Goal: Transaction & Acquisition: Download file/media

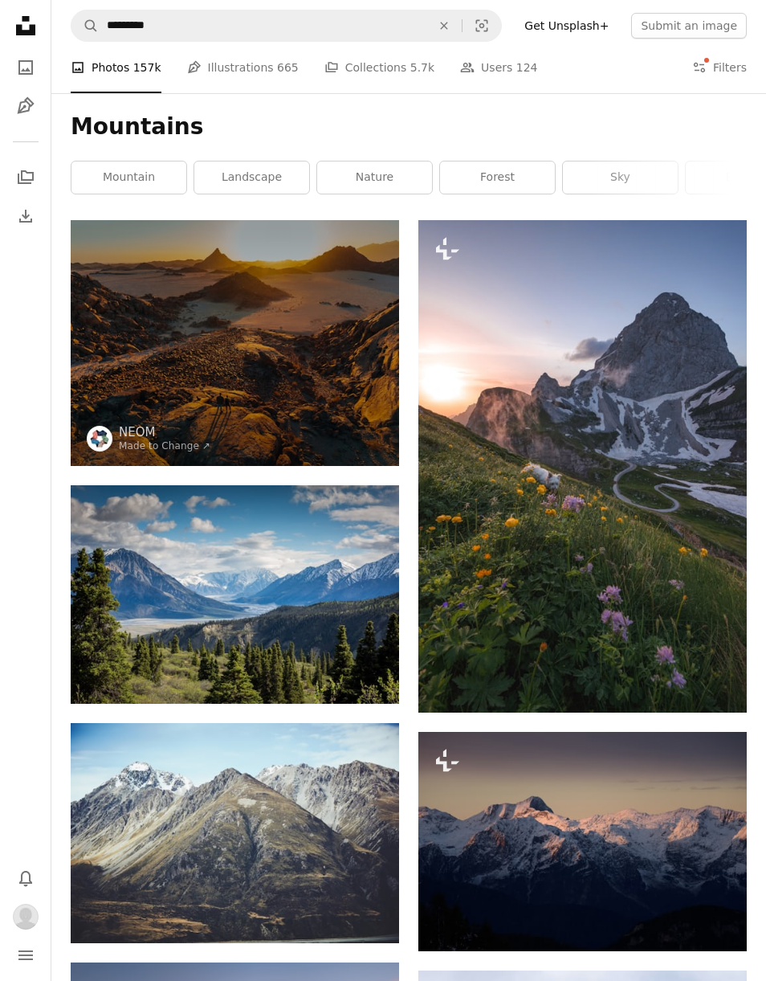
scroll to position [63730, 0]
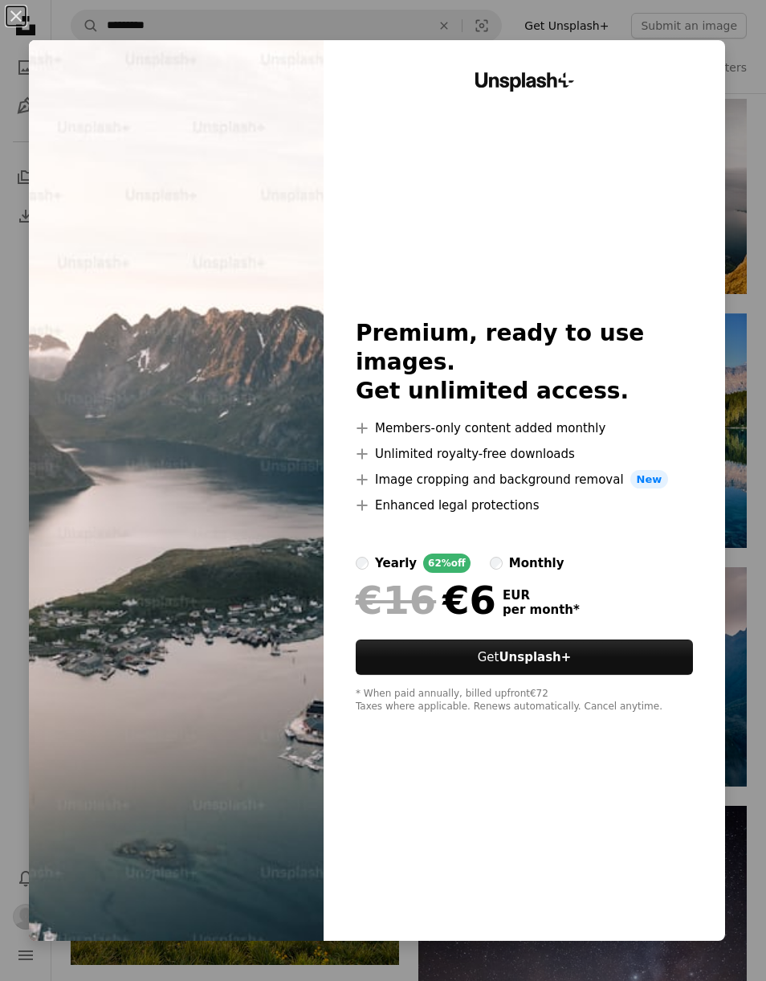
click at [758, 47] on div "An X shape Unsplash+ Premium, ready to use images. Get unlimited access. A plus…" at bounding box center [383, 490] width 766 height 981
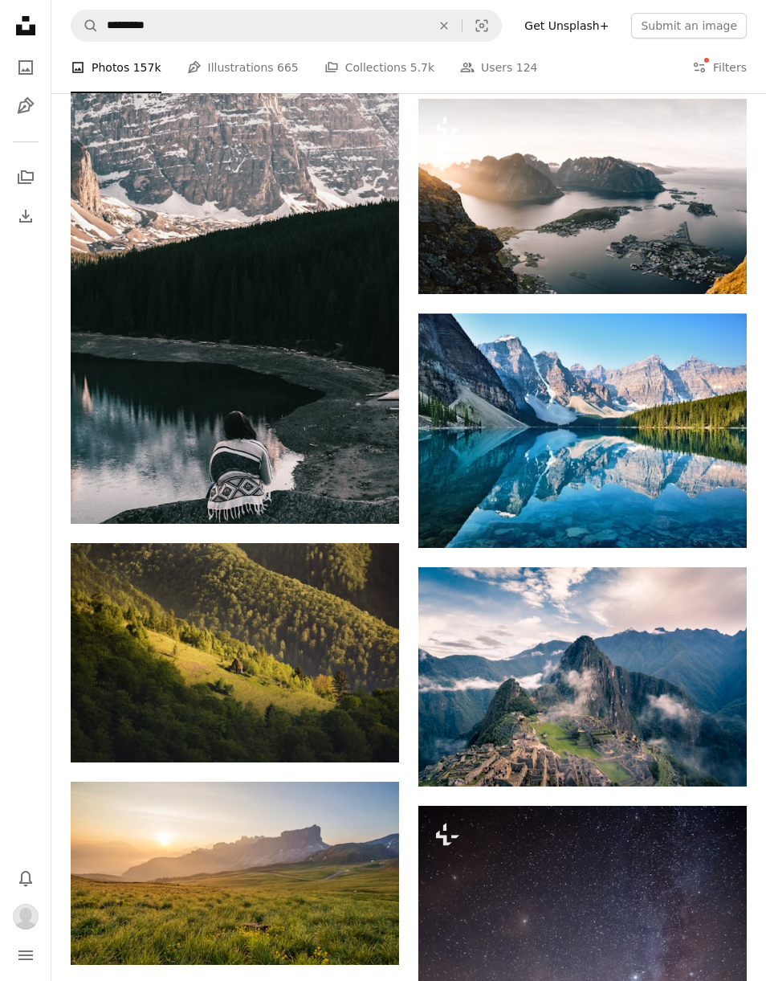
scroll to position [63771, 0]
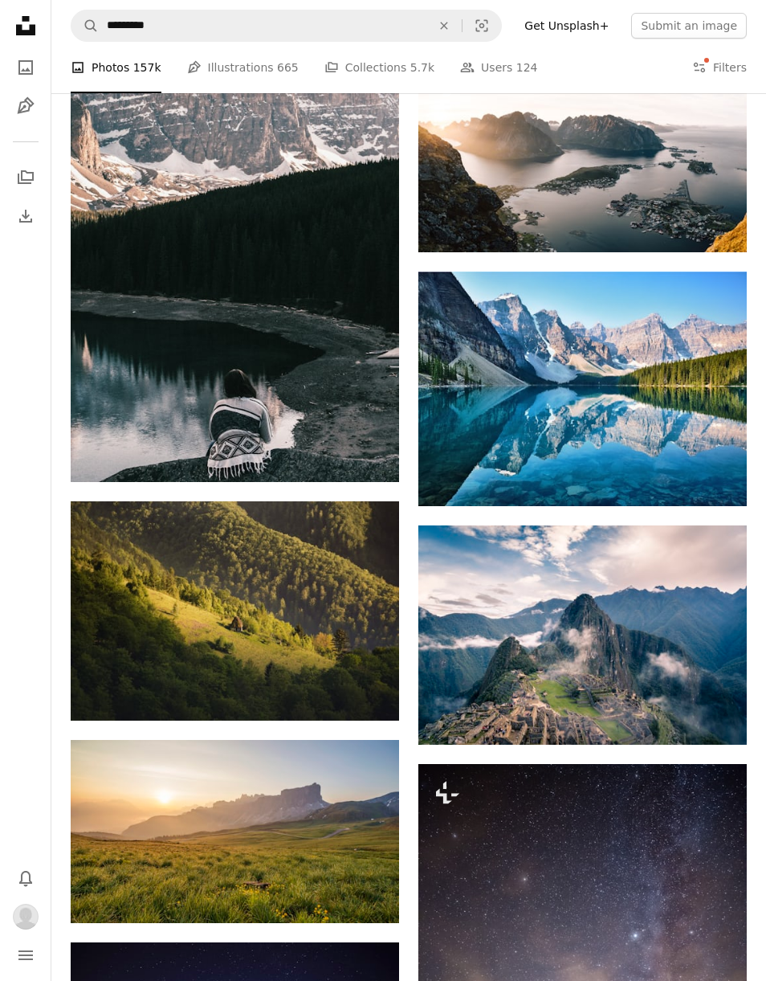
click at [552, 172] on img at bounding box center [582, 154] width 329 height 194
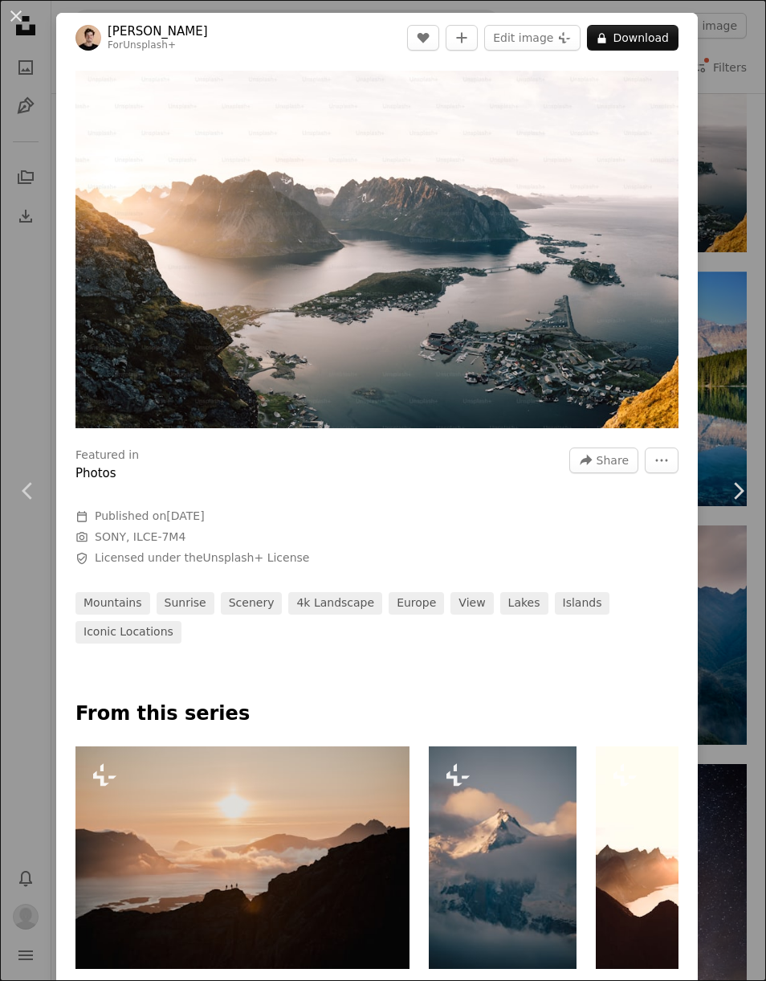
click at [737, 124] on div "An X shape Chevron left Chevron right [PERSON_NAME] For Unsplash+ A heart A plu…" at bounding box center [383, 490] width 766 height 981
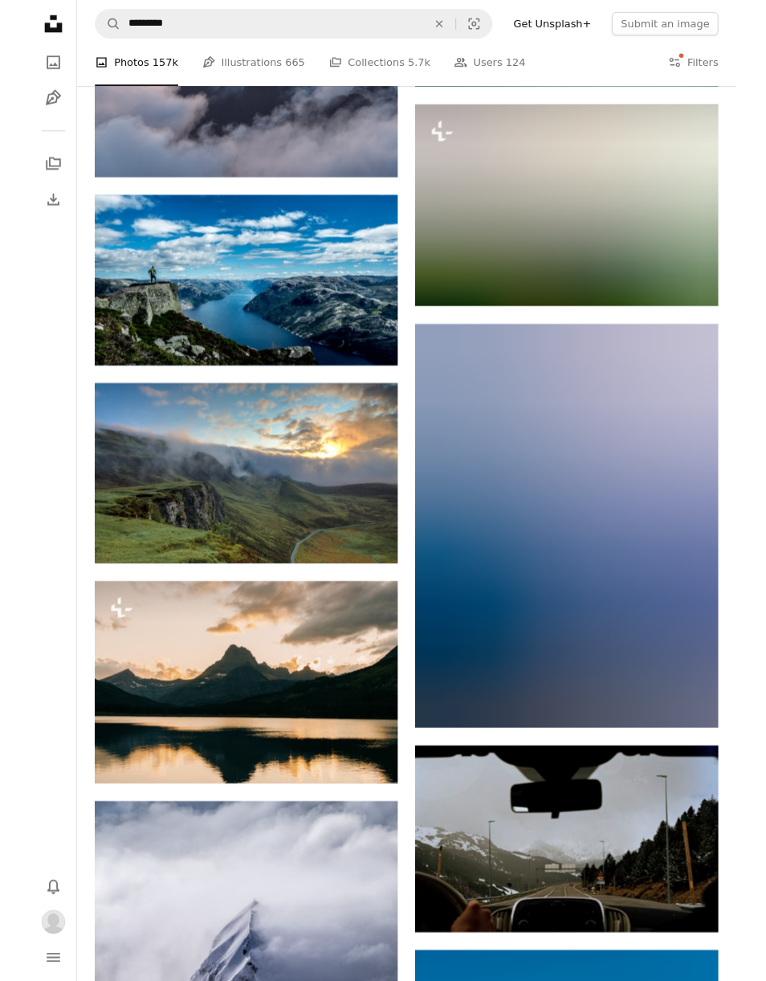
scroll to position [68288, 0]
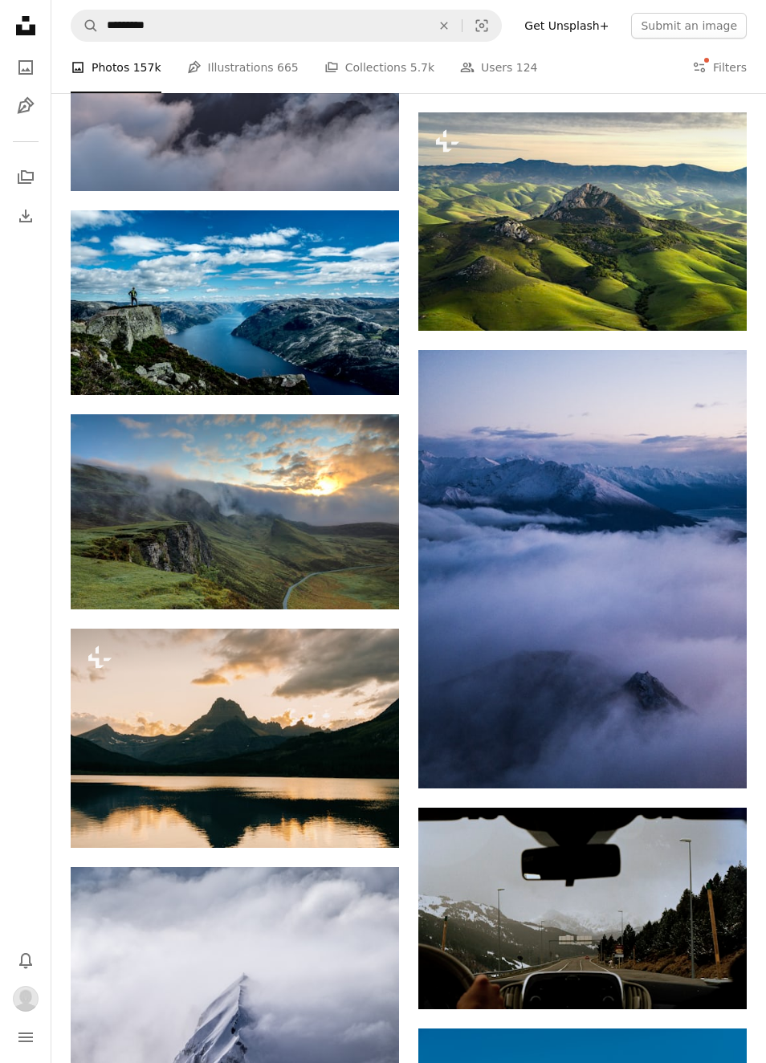
click at [590, 280] on img at bounding box center [582, 222] width 329 height 218
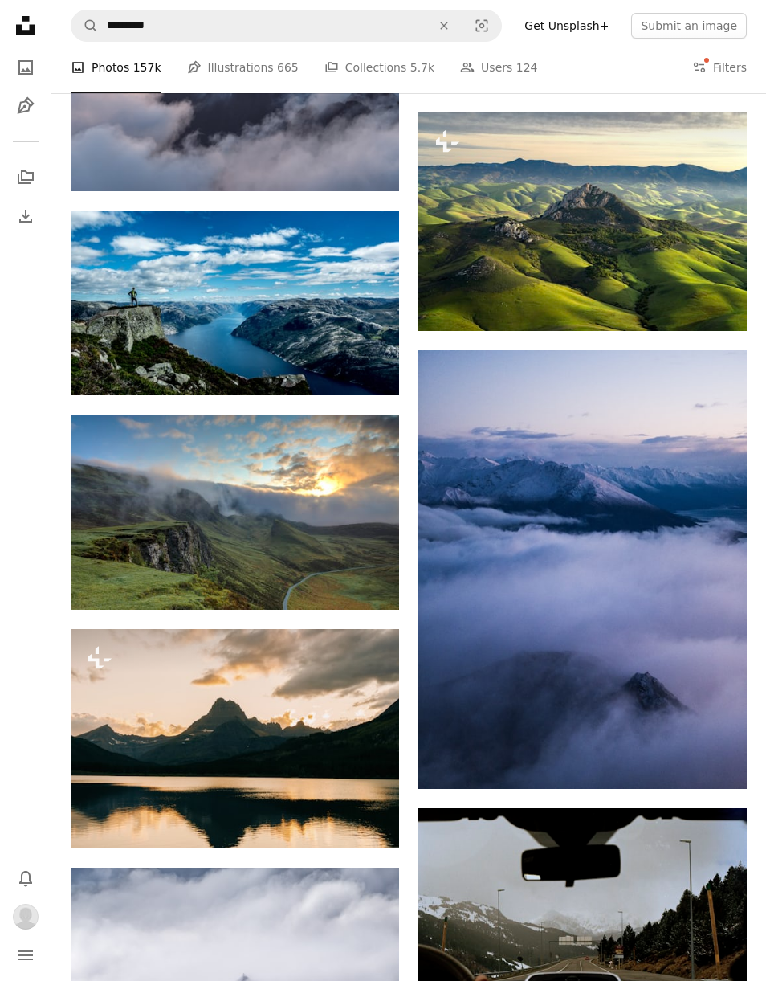
scroll to position [68289, 0]
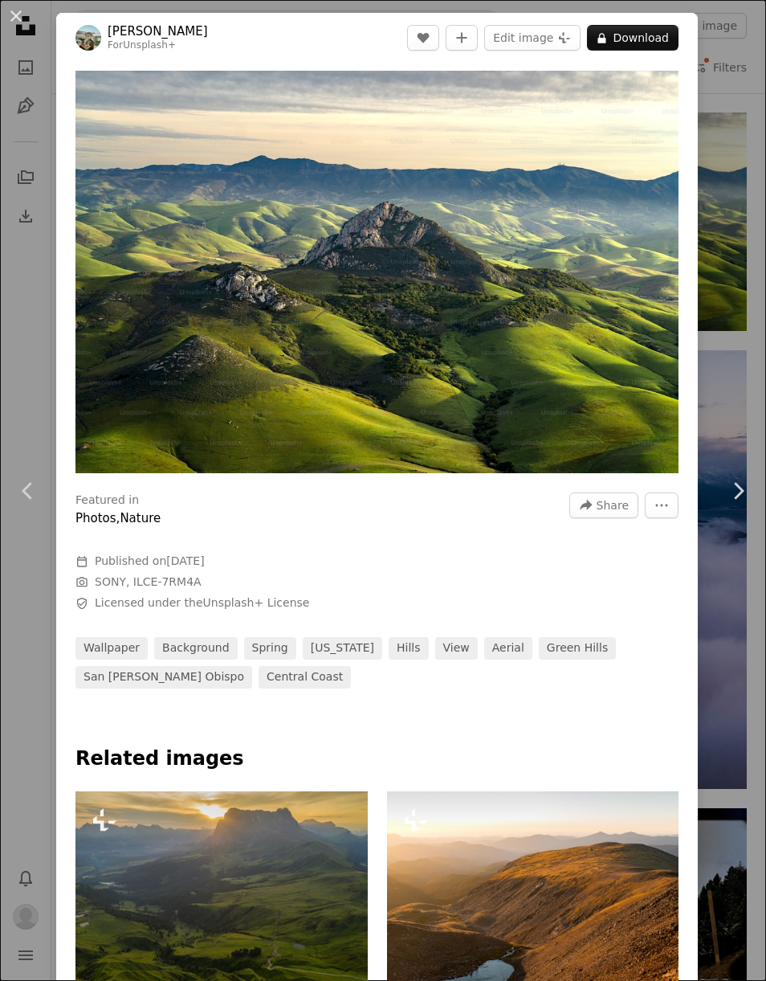
click at [759, 199] on div "An X shape Chevron left Chevron right [PERSON_NAME] For Unsplash+ A heart A plu…" at bounding box center [383, 490] width 766 height 981
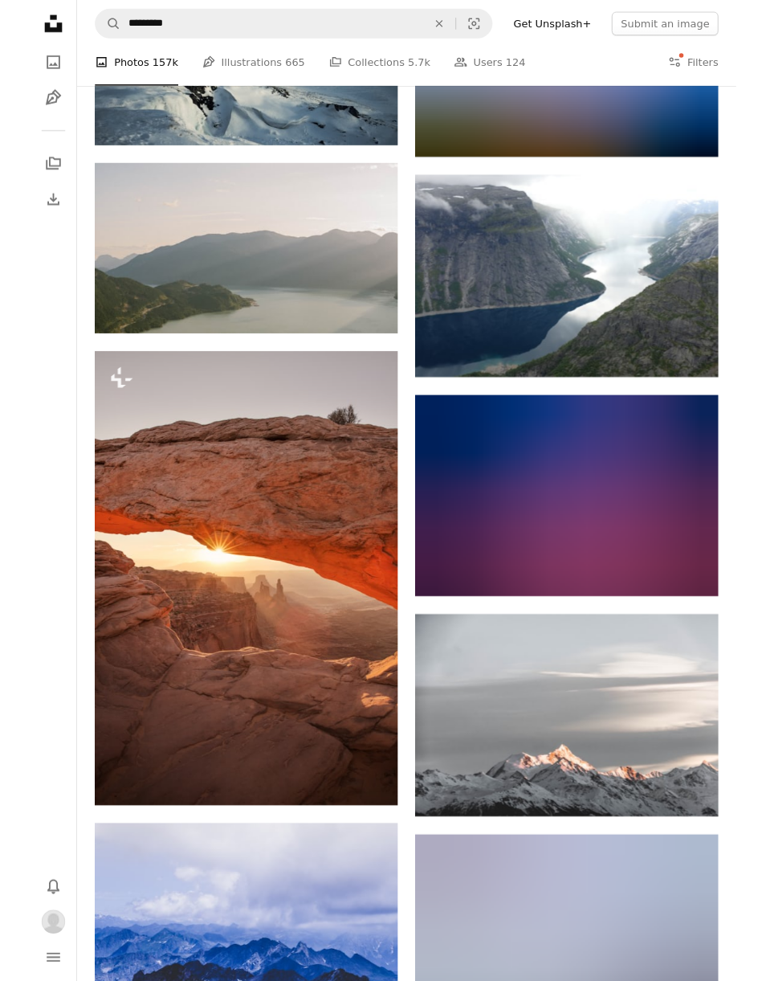
scroll to position [71687, 0]
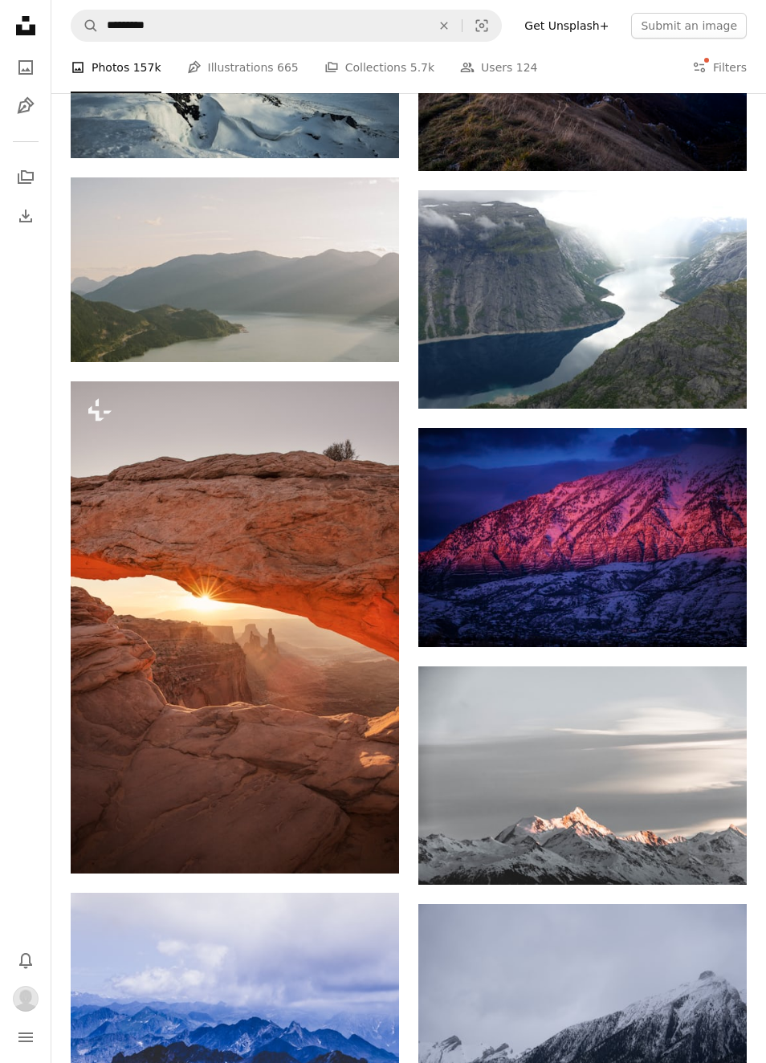
click at [722, 393] on link "Arrow pointing down" at bounding box center [715, 380] width 32 height 26
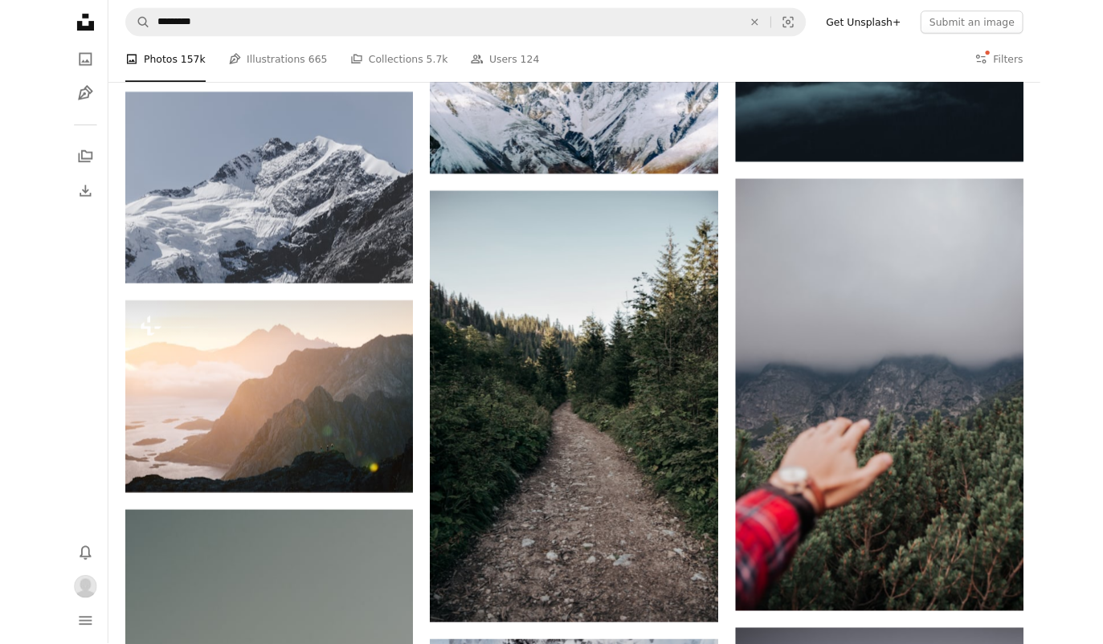
scroll to position [51676, 0]
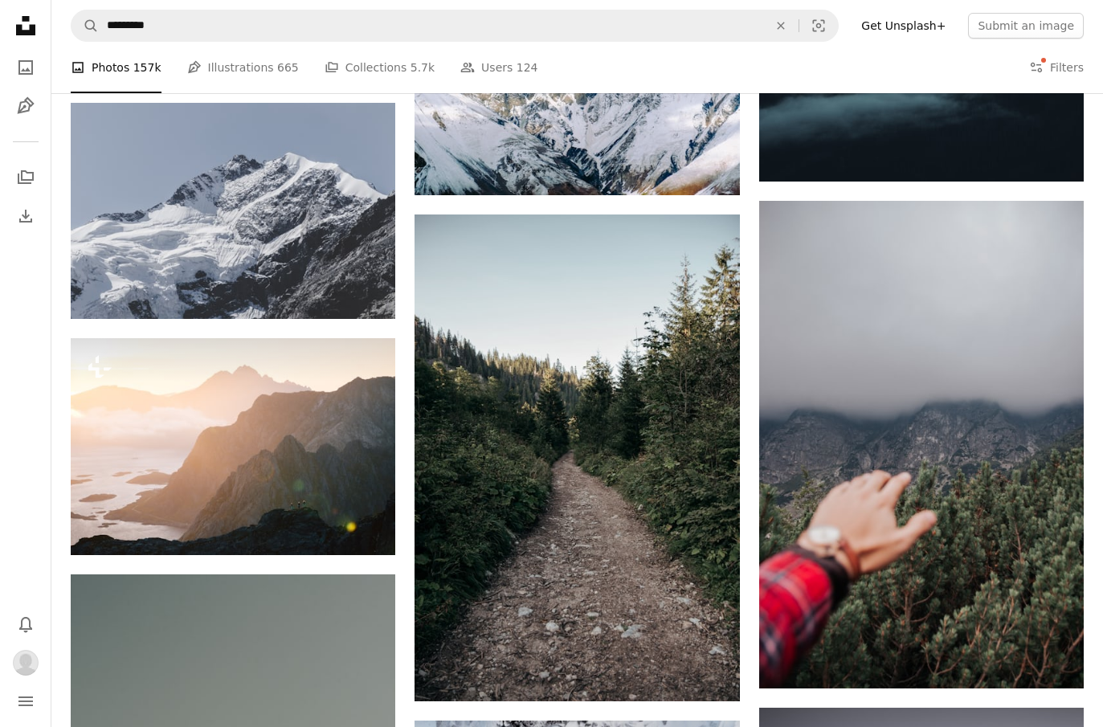
click at [272, 452] on img at bounding box center [233, 446] width 325 height 216
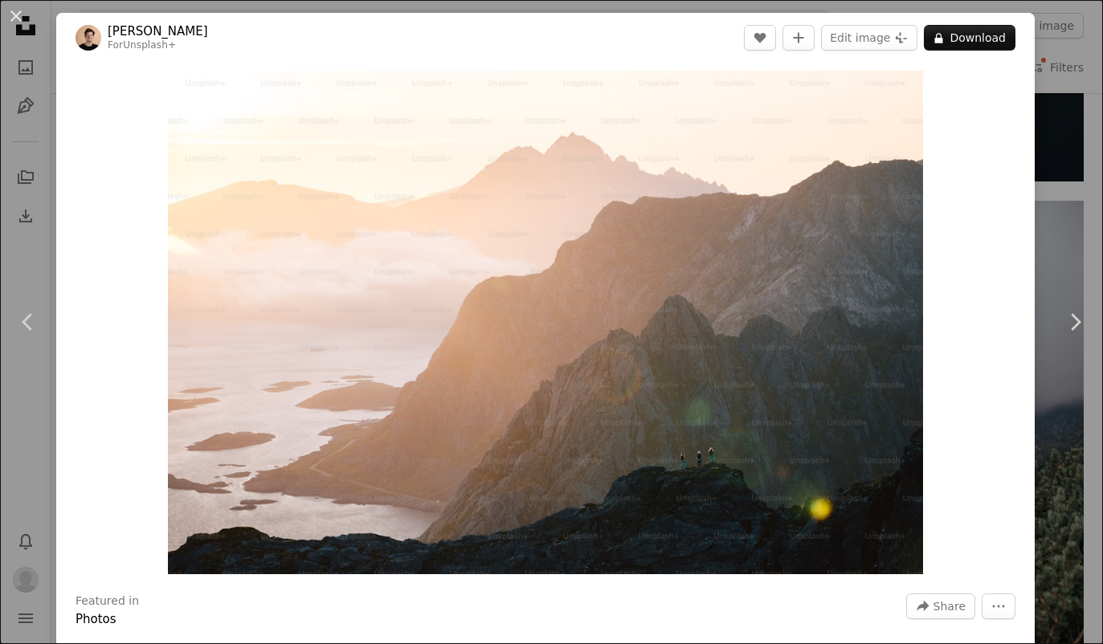
click at [765, 103] on div "An X shape Chevron left Chevron right [PERSON_NAME] For Unsplash+ A heart A plu…" at bounding box center [551, 322] width 1103 height 644
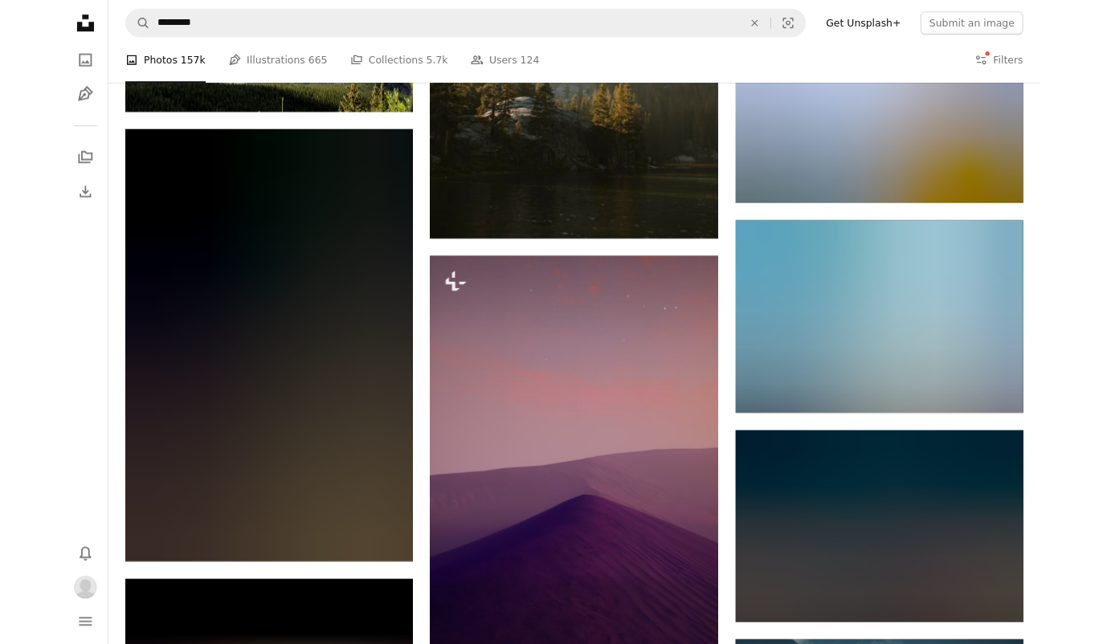
scroll to position [56034, 0]
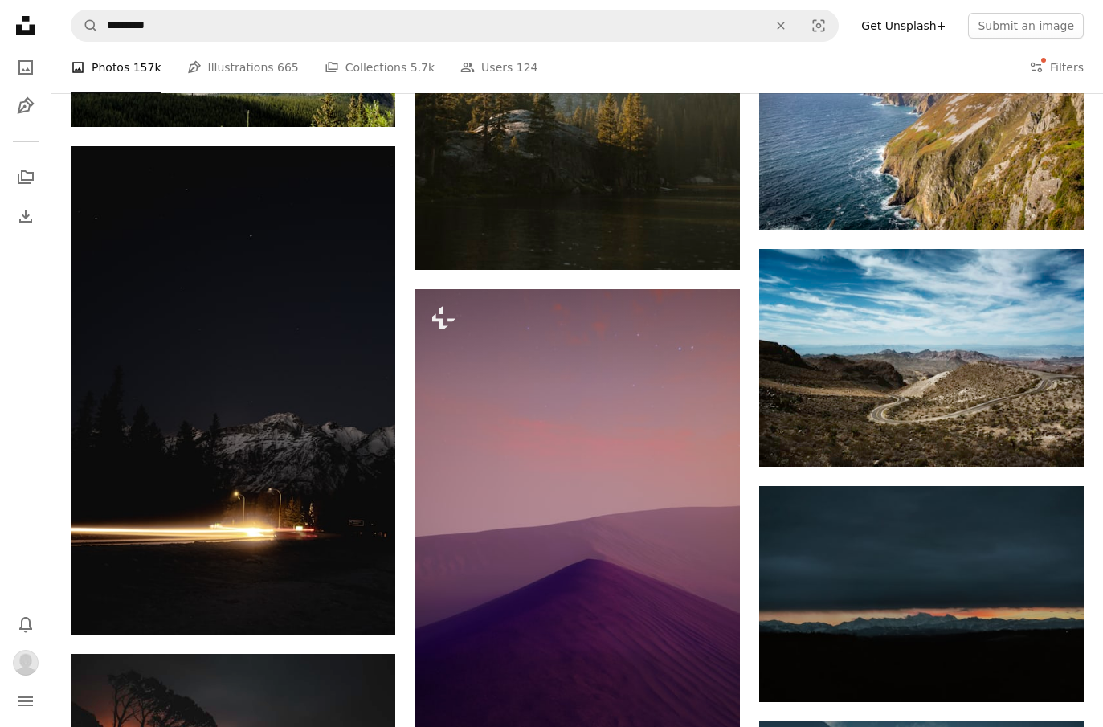
click at [765, 191] on img at bounding box center [921, 122] width 325 height 216
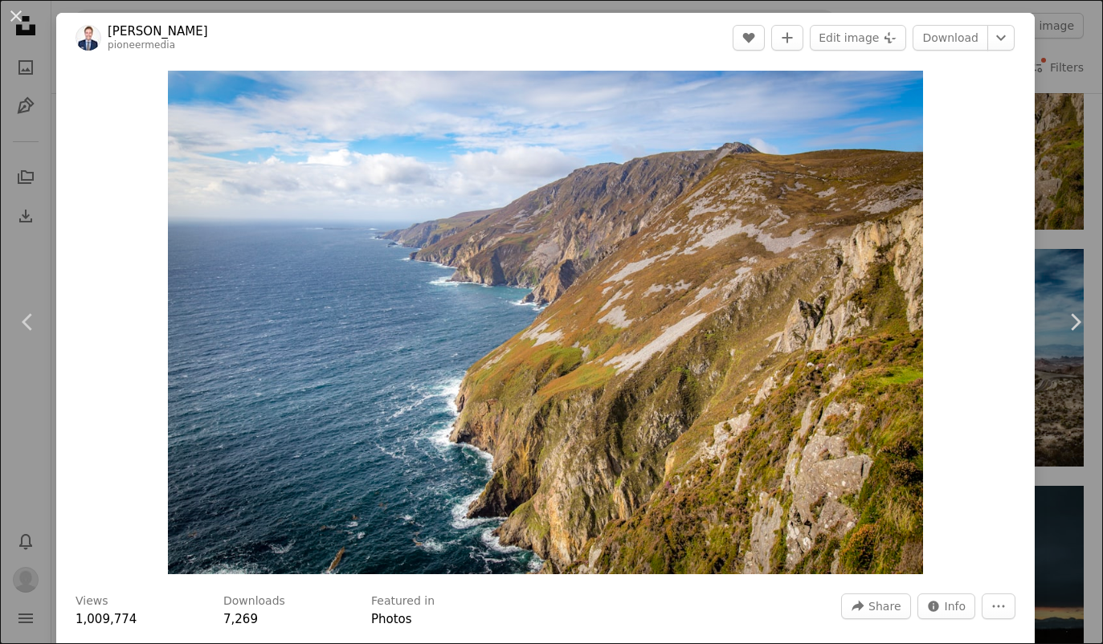
click at [765, 267] on link "Chevron right" at bounding box center [1075, 322] width 56 height 154
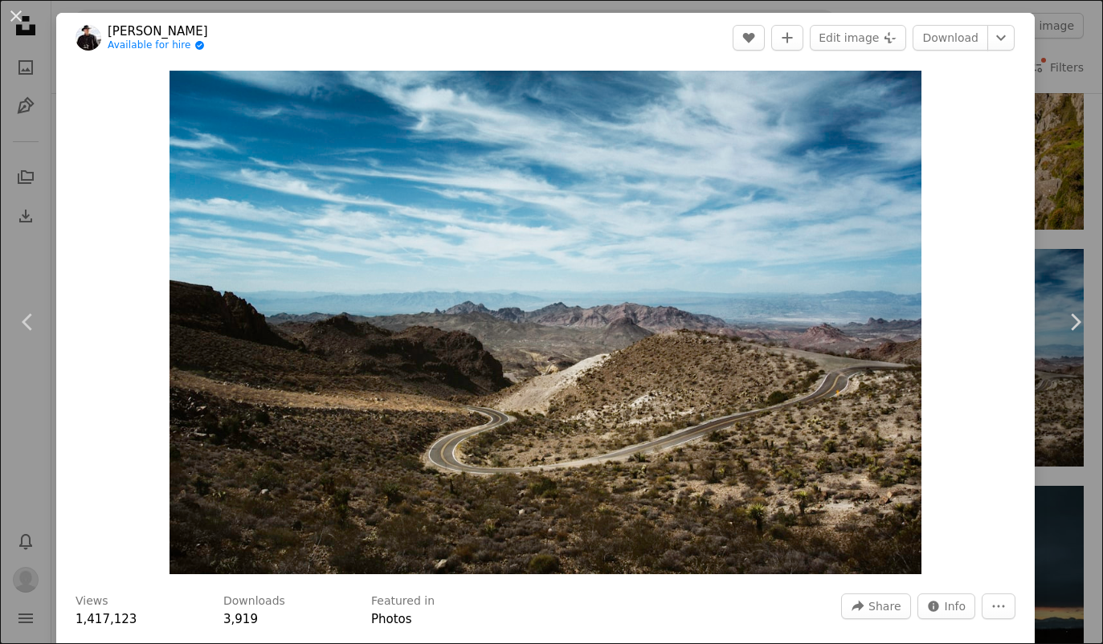
click at [765, 177] on div "An X shape Chevron left Chevron right [PERSON_NAME] Available for hire A checkm…" at bounding box center [551, 322] width 1103 height 644
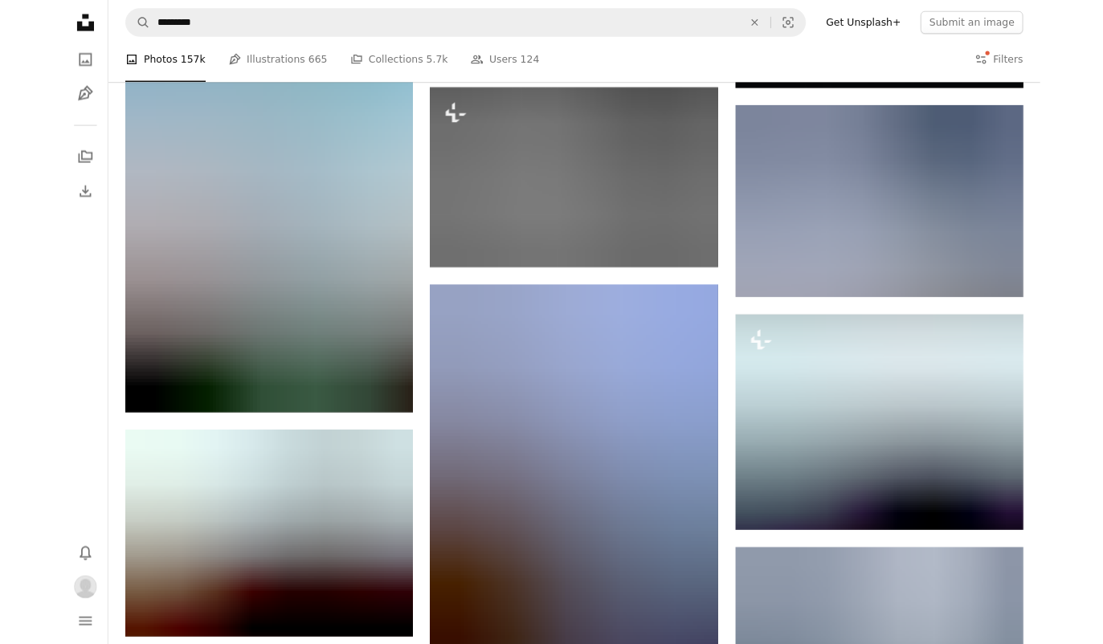
scroll to position [59597, 0]
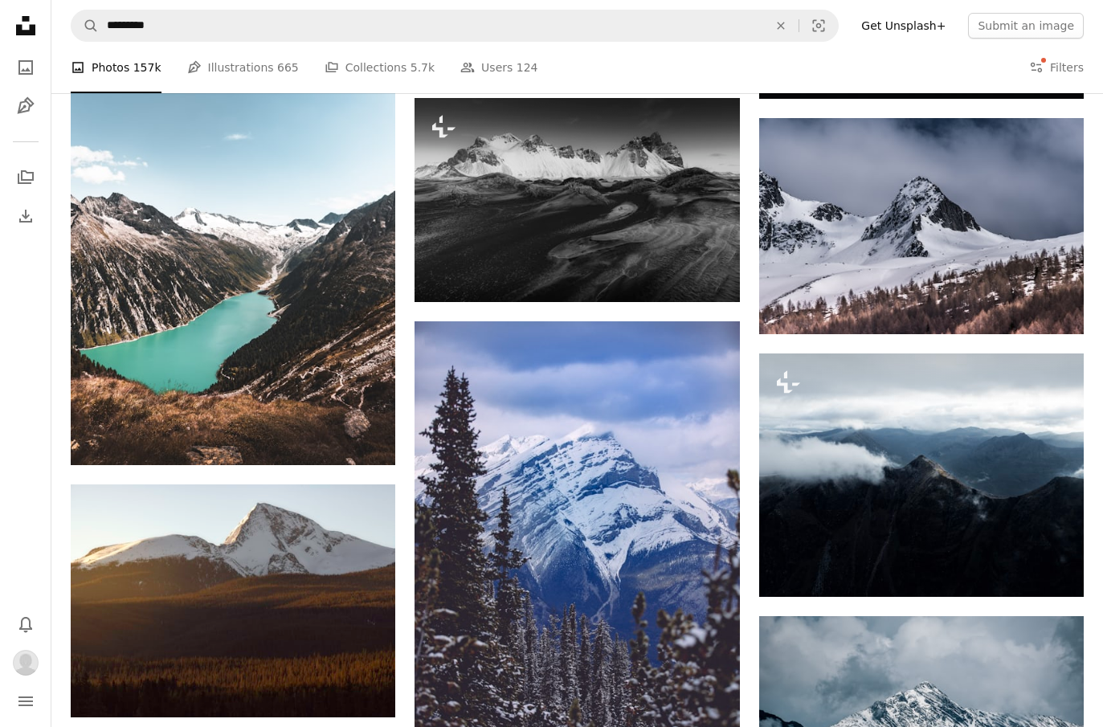
click at [362, 445] on icon "Arrow pointing down" at bounding box center [363, 435] width 13 height 19
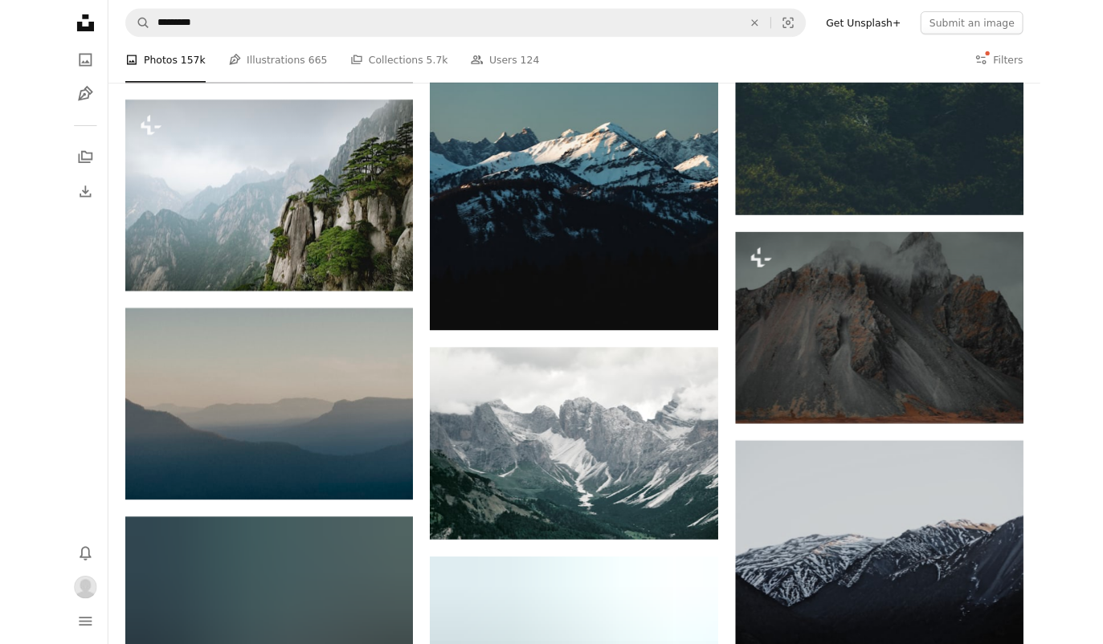
scroll to position [61446, 0]
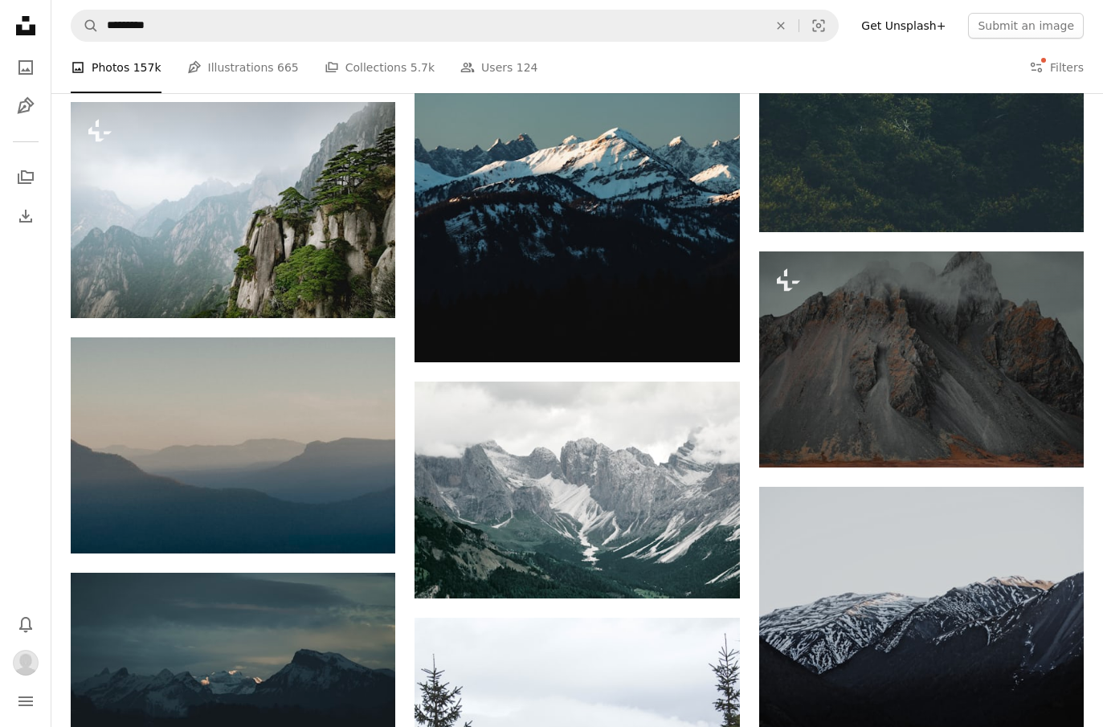
click at [297, 209] on img at bounding box center [233, 210] width 325 height 216
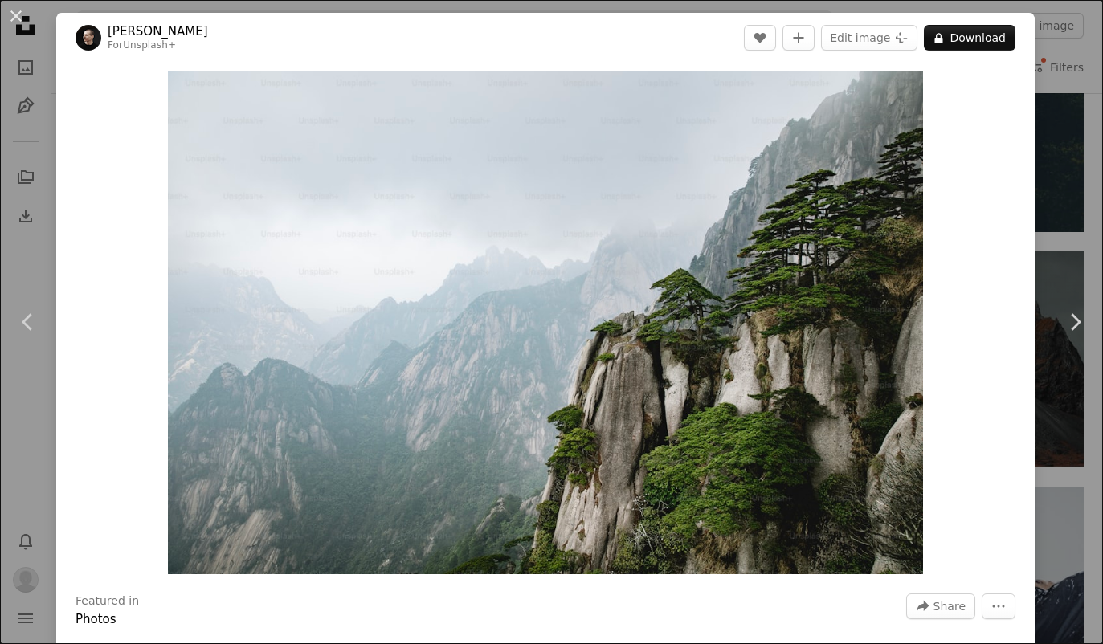
click at [266, 165] on img "Zoom in on this image" at bounding box center [545, 323] width 755 height 504
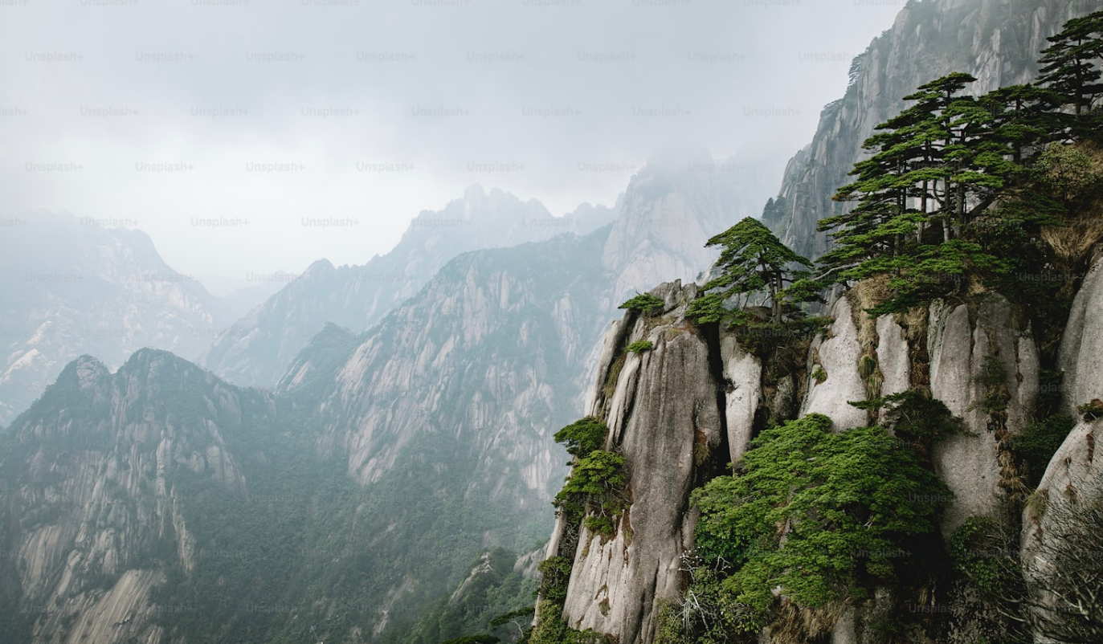
scroll to position [71, 0]
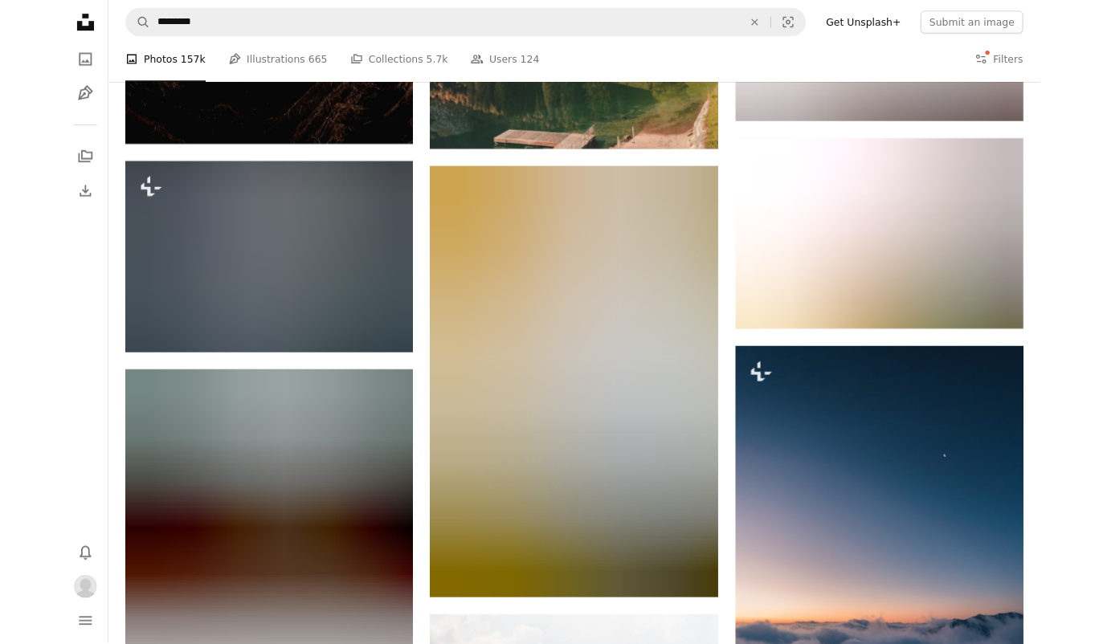
scroll to position [63524, 0]
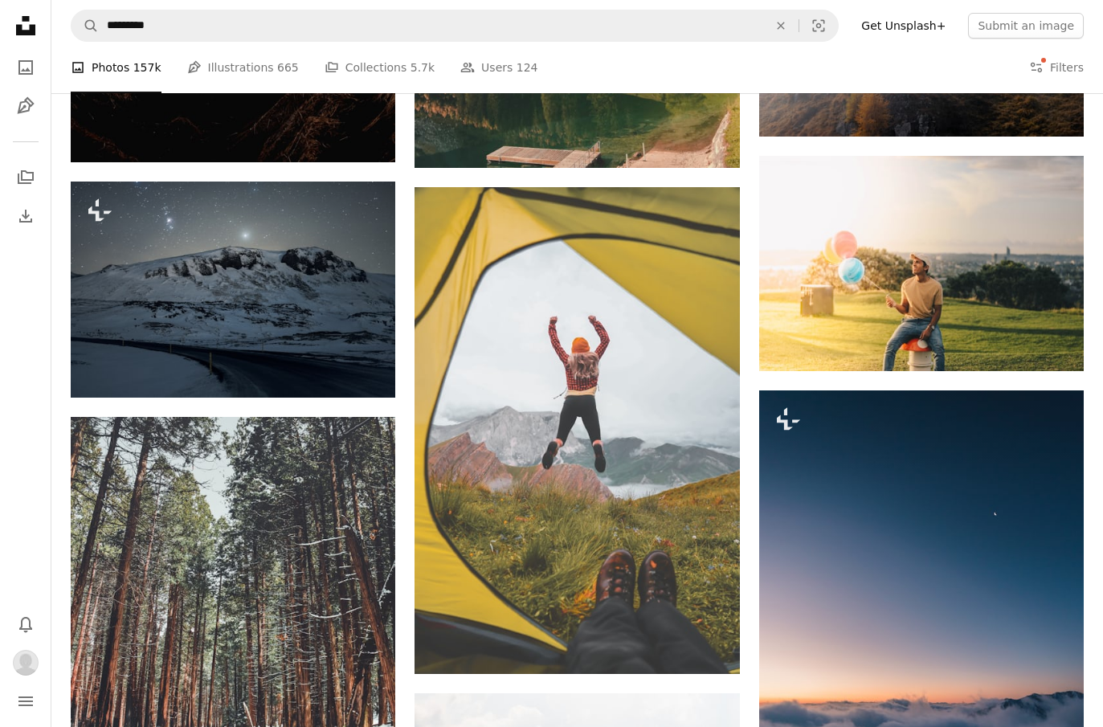
click at [258, 276] on img at bounding box center [233, 290] width 325 height 216
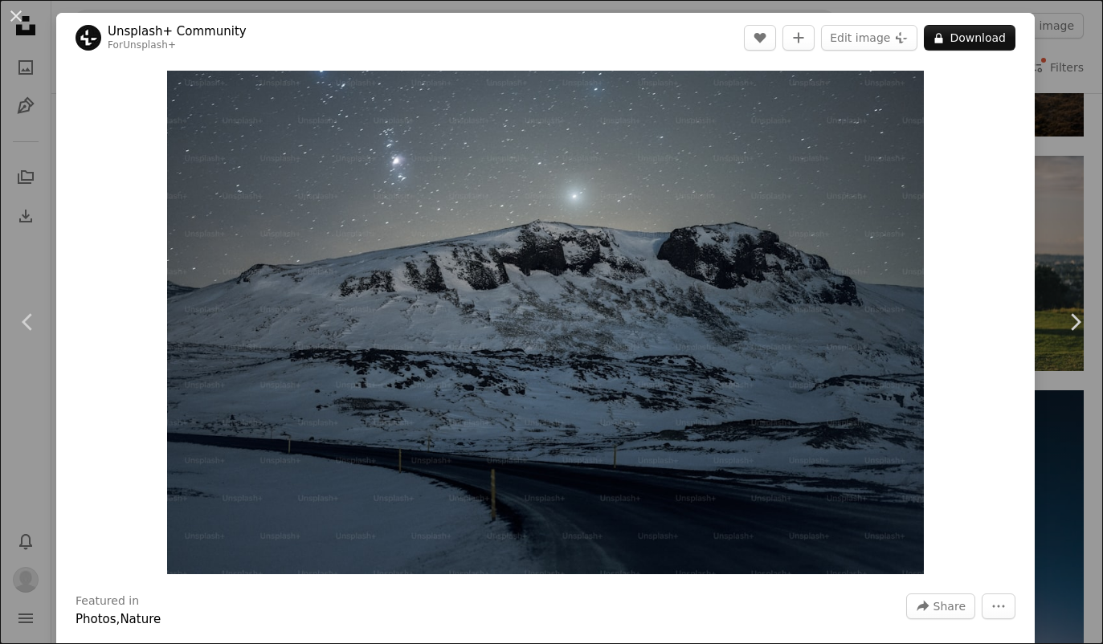
click at [765, 145] on div "An X shape Chevron left Chevron right Unsplash+ Community For Unsplash+ A heart…" at bounding box center [551, 322] width 1103 height 644
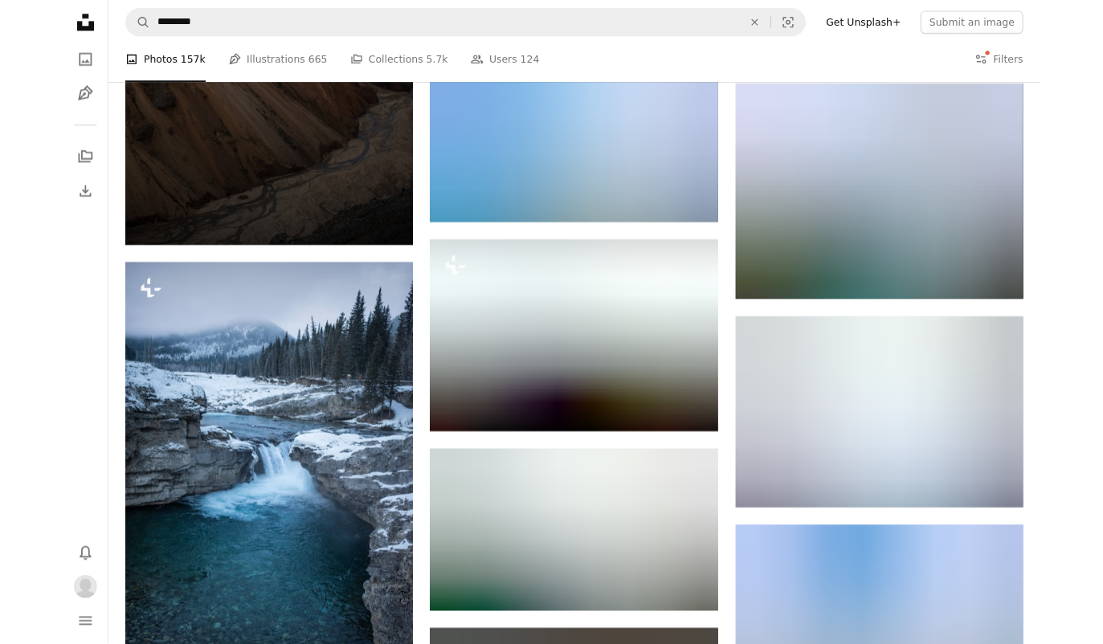
scroll to position [74960, 0]
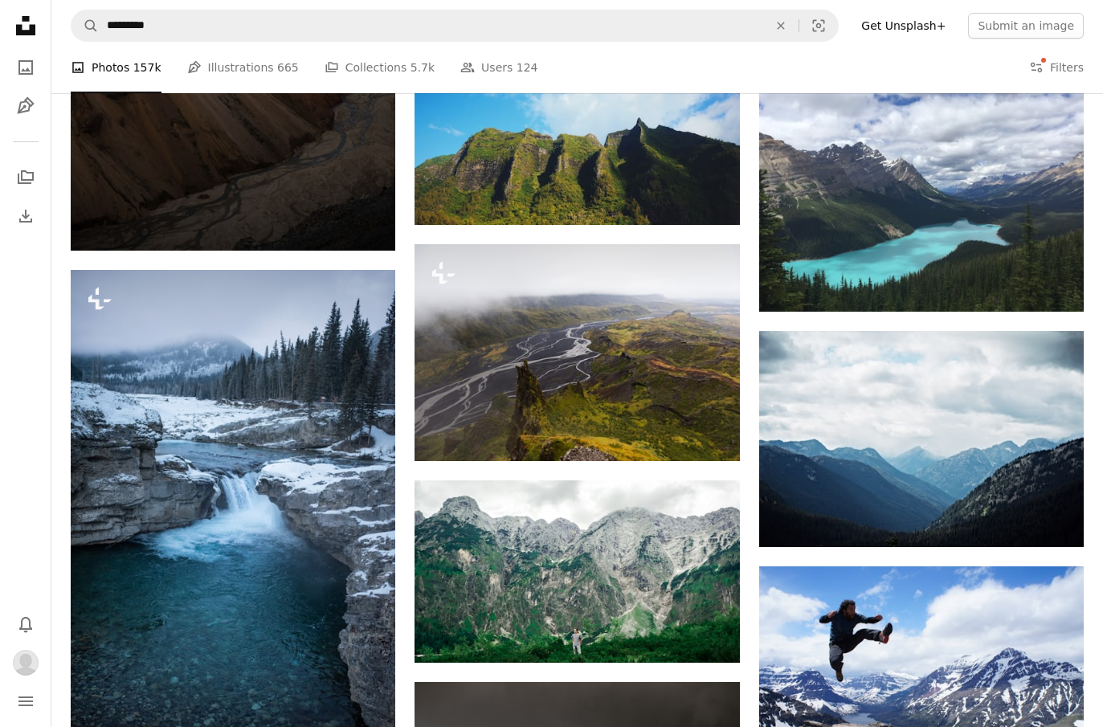
click at [765, 296] on link "Arrow pointing down" at bounding box center [1051, 283] width 32 height 26
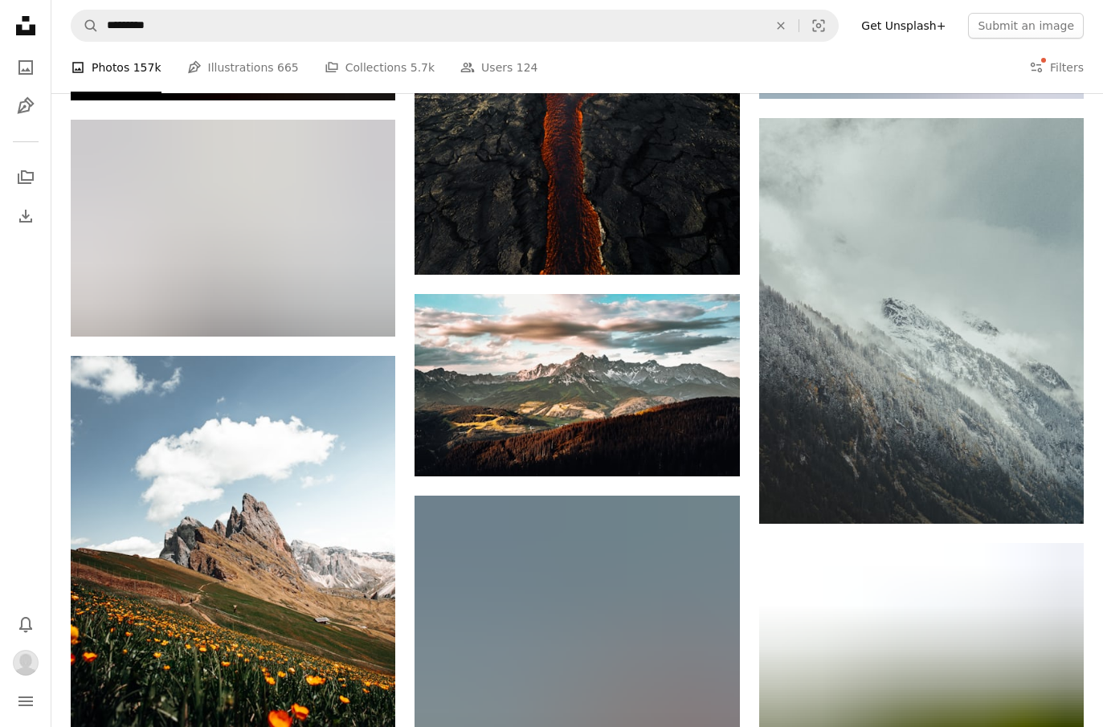
scroll to position [87042, 0]
